Goal: Task Accomplishment & Management: Use online tool/utility

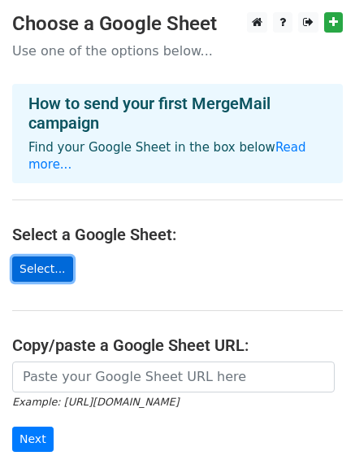
click at [31, 256] on link "Select..." at bounding box center [42, 268] width 61 height 25
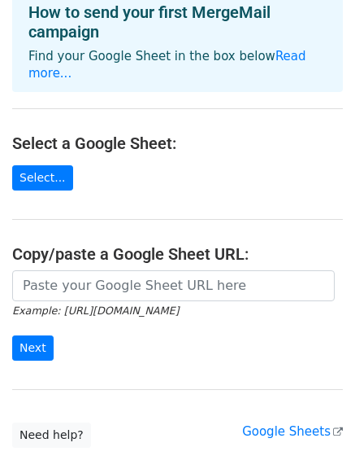
scroll to position [92, 0]
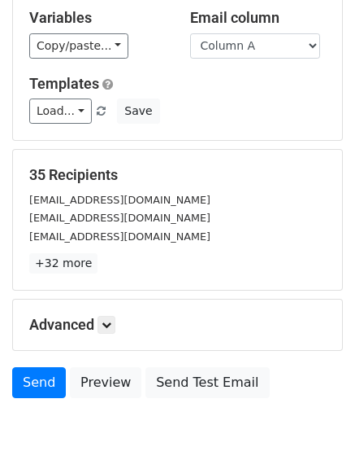
scroll to position [161, 0]
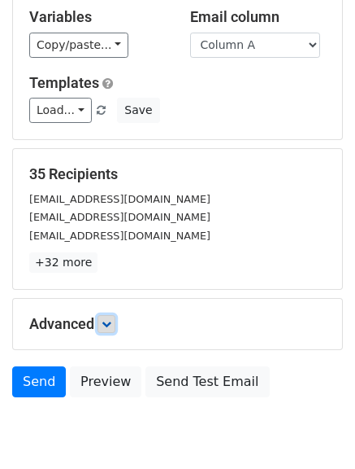
click at [107, 326] on icon at bounding box center [107, 324] width 10 height 10
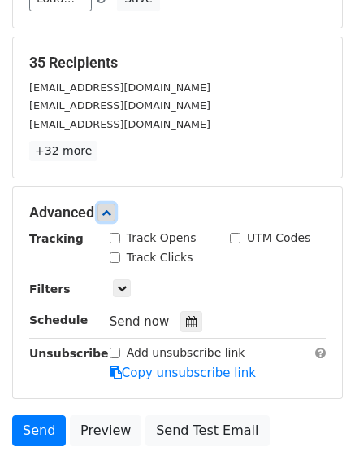
scroll to position [277, 0]
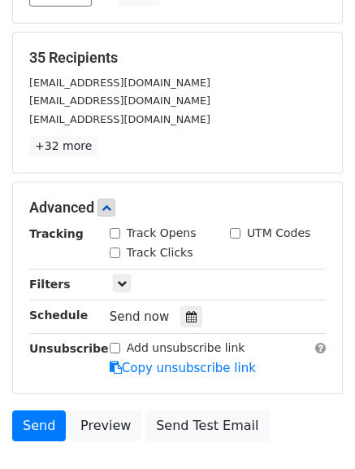
click at [116, 230] on input "Track Opens" at bounding box center [115, 233] width 11 height 11
checkbox input "true"
click at [117, 247] on input "Track Clicks" at bounding box center [115, 252] width 11 height 11
checkbox input "true"
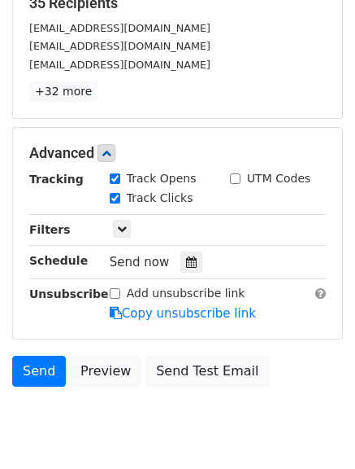
scroll to position [333, 0]
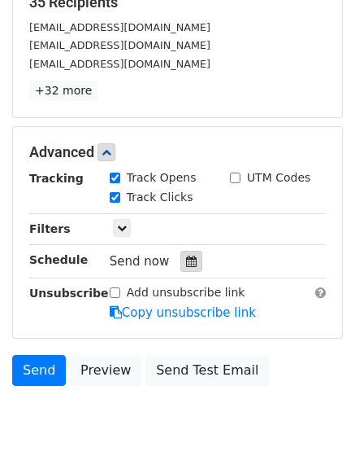
click at [186, 261] on icon at bounding box center [191, 260] width 11 height 11
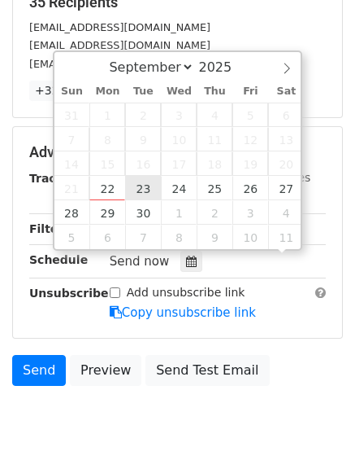
scroll to position [1, 0]
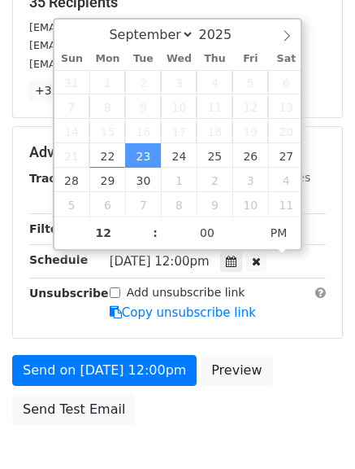
click at [206, 257] on span "Tue, Sep 23, 12:00pm" at bounding box center [160, 261] width 100 height 15
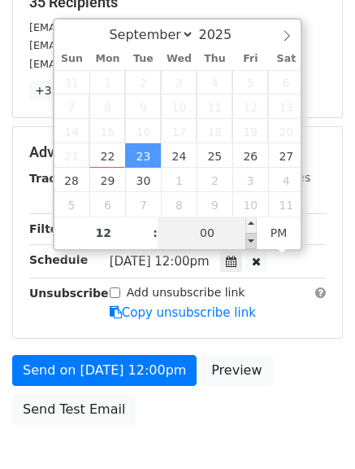
type input "2025-09-23 11:55"
type input "11"
type input "55"
click at [253, 239] on span at bounding box center [251, 241] width 11 height 16
type input "2025-09-23 11:50"
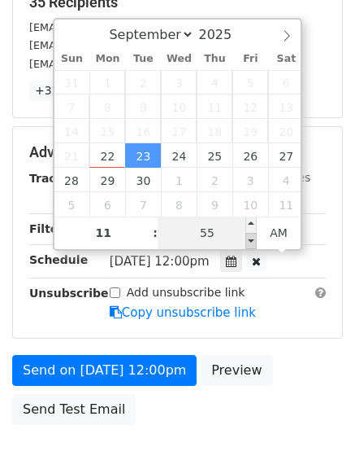
type input "50"
click at [253, 239] on span at bounding box center [251, 241] width 11 height 16
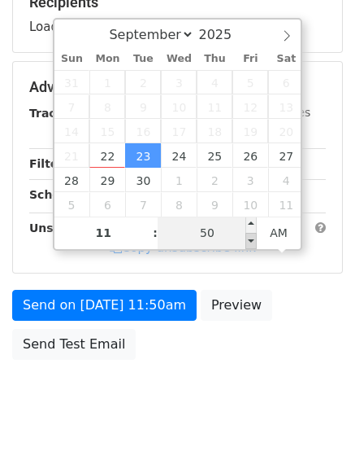
type input "2025-09-23 11:45"
type input "45"
click at [253, 239] on span at bounding box center [251, 241] width 11 height 16
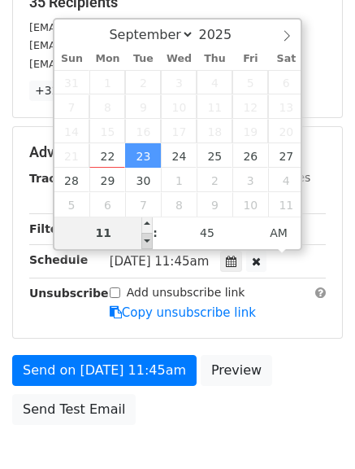
type input "2025-09-23 10:45"
type input "10"
click at [146, 243] on span at bounding box center [147, 241] width 11 height 16
type input "2025-09-23 09:45"
type input "09"
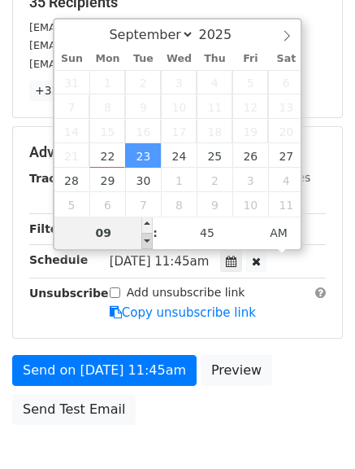
click at [146, 243] on span at bounding box center [147, 241] width 11 height 16
type input "2025-09-23 08:45"
type input "08"
click at [146, 243] on span at bounding box center [147, 241] width 11 height 16
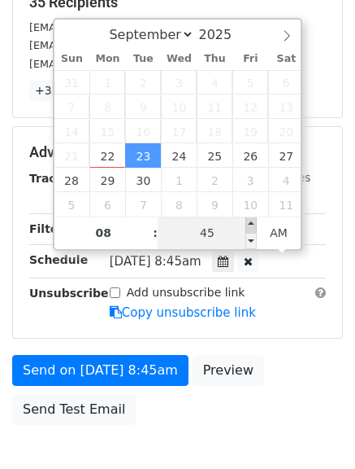
type input "2025-09-23 08:50"
type input "50"
click at [251, 225] on span at bounding box center [251, 224] width 11 height 16
type input "2025-09-23 08:55"
type input "55"
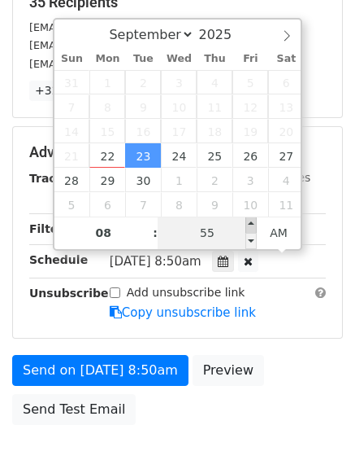
click at [251, 225] on span at bounding box center [251, 224] width 11 height 16
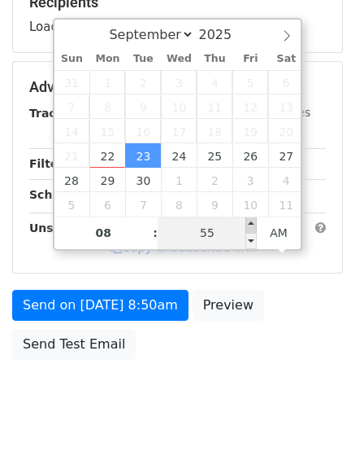
type input "2025-09-23 09:00"
type input "09"
type input "00"
click at [251, 225] on span at bounding box center [251, 224] width 11 height 16
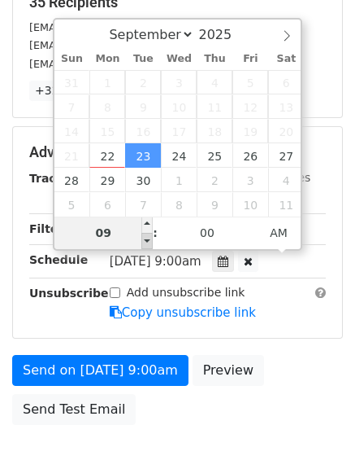
type input "2025-09-23 08:00"
type input "08"
click at [151, 242] on span at bounding box center [147, 241] width 11 height 16
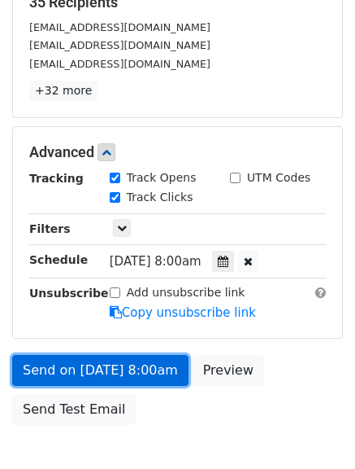
click at [112, 374] on link "Send on Sep 23 at 8:00am" at bounding box center [100, 370] width 177 height 31
